Goal: Information Seeking & Learning: Learn about a topic

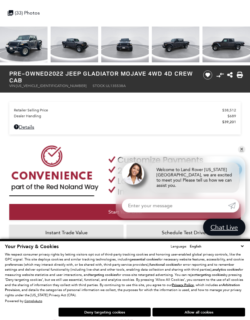
scroll to position [194, 0]
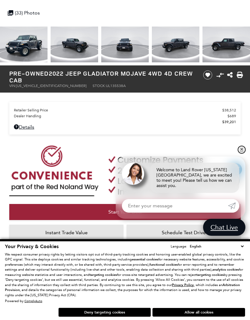
click at [244, 151] on link "✕" at bounding box center [241, 149] width 7 height 7
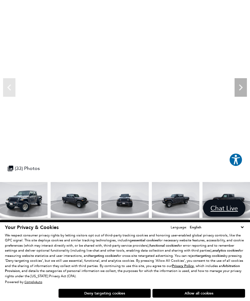
scroll to position [38, 0]
click at [239, 86] on icon "Next" at bounding box center [241, 88] width 12 height 12
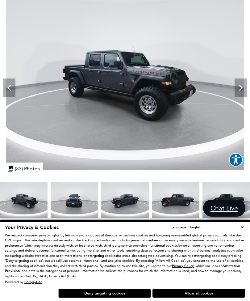
click at [240, 86] on icon "Next" at bounding box center [241, 88] width 4 height 6
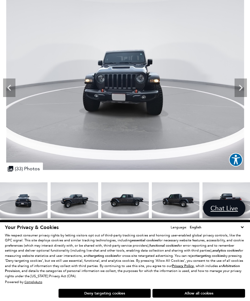
click at [239, 83] on icon "Next" at bounding box center [241, 88] width 12 height 12
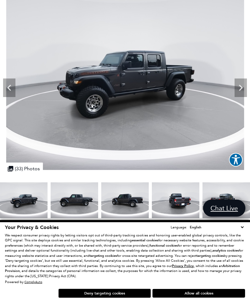
click at [240, 89] on icon "Next" at bounding box center [241, 88] width 4 height 6
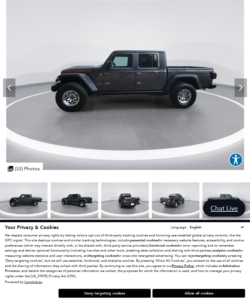
click at [242, 88] on icon "Next" at bounding box center [241, 88] width 4 height 6
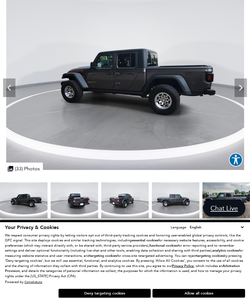
click at [239, 87] on icon "Next" at bounding box center [241, 88] width 12 height 12
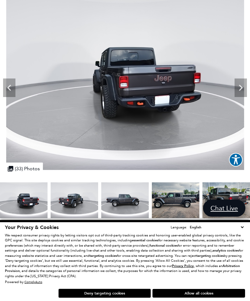
click at [242, 88] on icon "Next" at bounding box center [241, 88] width 4 height 6
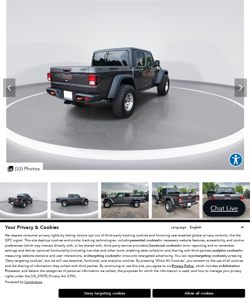
click at [240, 86] on icon "Next" at bounding box center [241, 88] width 4 height 6
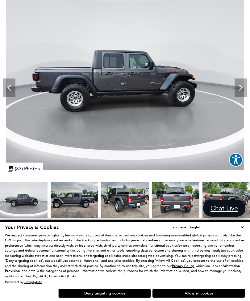
click at [237, 83] on icon "Next" at bounding box center [241, 88] width 12 height 12
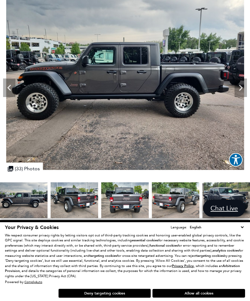
click at [241, 88] on icon "Next" at bounding box center [241, 88] width 12 height 12
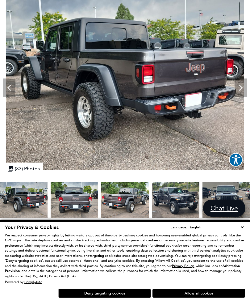
click at [238, 84] on icon "Next" at bounding box center [241, 88] width 12 height 12
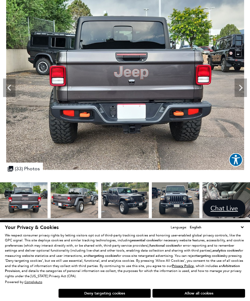
click at [240, 82] on icon "Next" at bounding box center [241, 88] width 12 height 12
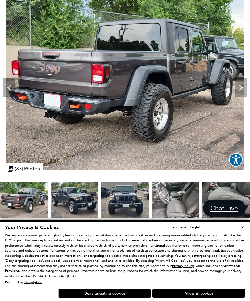
click at [241, 87] on icon "Next" at bounding box center [241, 88] width 4 height 6
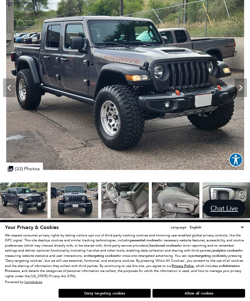
click at [243, 88] on icon "Next" at bounding box center [241, 88] width 12 height 12
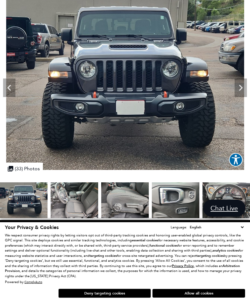
click at [239, 89] on icon "Next" at bounding box center [241, 88] width 12 height 12
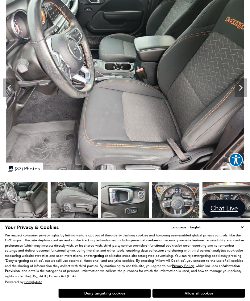
click at [242, 90] on icon "Next" at bounding box center [241, 88] width 12 height 12
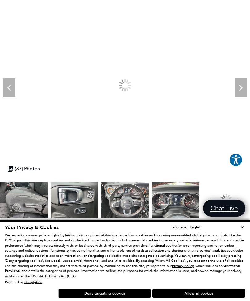
click at [237, 88] on icon "Next" at bounding box center [241, 88] width 12 height 12
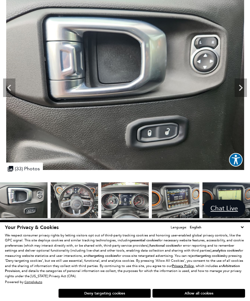
click at [234, 86] on img at bounding box center [125, 80] width 250 height 179
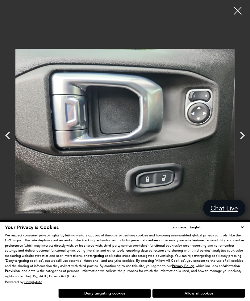
click at [242, 137] on icon "Next" at bounding box center [242, 135] width 5 height 8
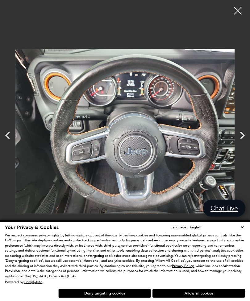
click at [246, 140] on icon "Next" at bounding box center [242, 135] width 15 height 15
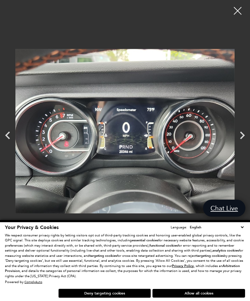
click at [244, 132] on icon "Next" at bounding box center [242, 135] width 15 height 15
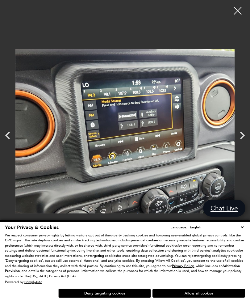
click at [242, 131] on icon "Next" at bounding box center [242, 135] width 15 height 15
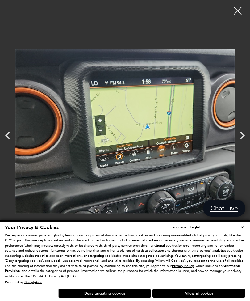
click at [247, 128] on icon "Next" at bounding box center [242, 135] width 15 height 15
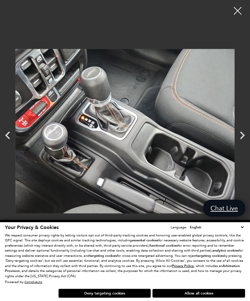
click at [240, 137] on icon "Next" at bounding box center [242, 135] width 15 height 15
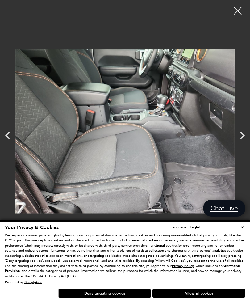
click at [246, 134] on icon "Next" at bounding box center [242, 135] width 15 height 15
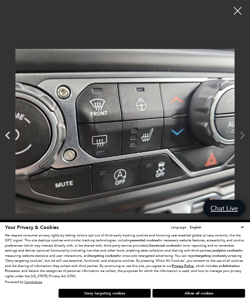
click at [242, 11] on div at bounding box center [237, 10] width 15 height 15
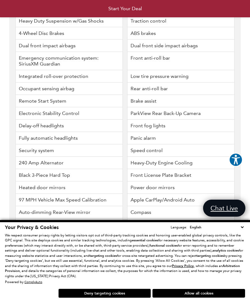
scroll to position [1505, 0]
